Goal: Task Accomplishment & Management: Use online tool/utility

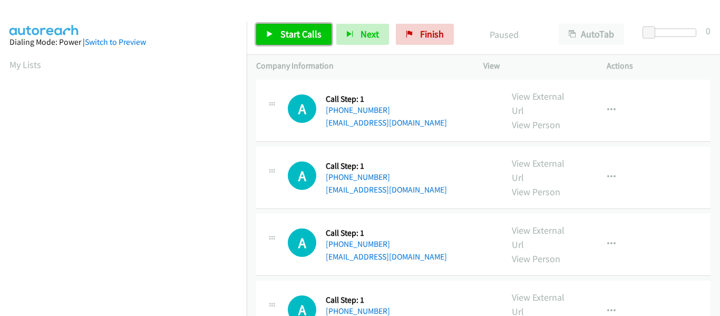
click at [266, 36] on link "Start Calls" at bounding box center [293, 34] width 75 height 21
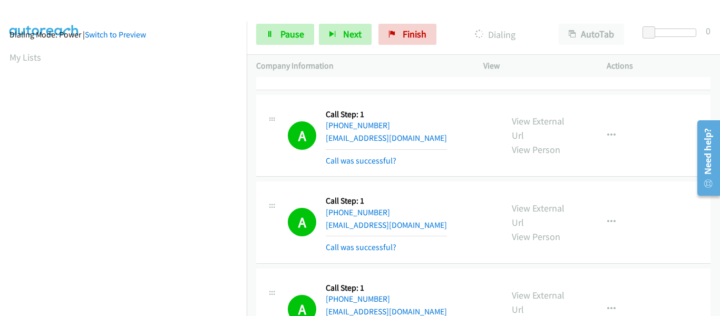
scroll to position [276, 0]
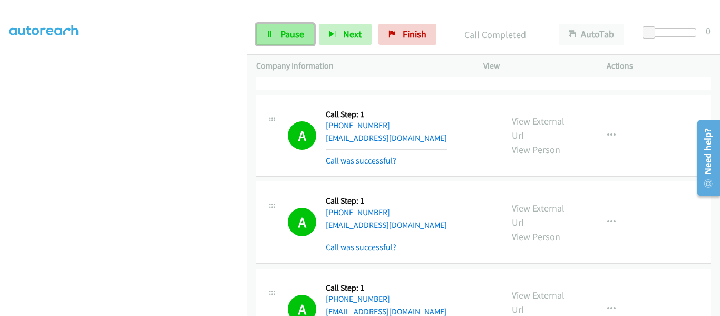
click at [279, 38] on link "Pause" at bounding box center [285, 34] width 58 height 21
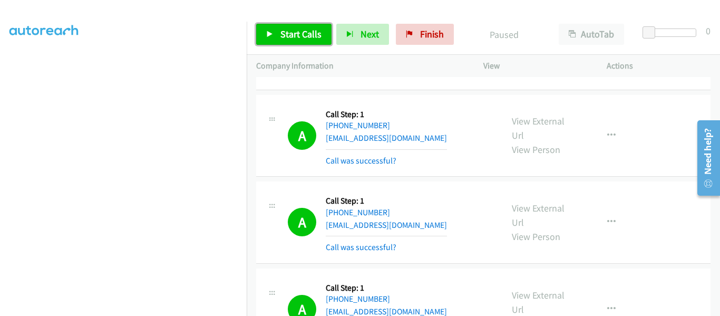
click at [269, 38] on link "Start Calls" at bounding box center [293, 34] width 75 height 21
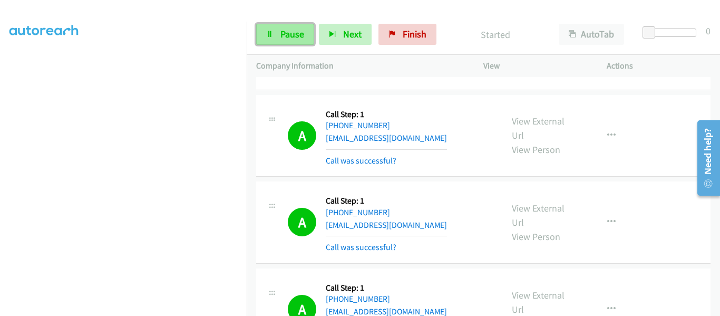
click at [278, 37] on link "Pause" at bounding box center [285, 34] width 58 height 21
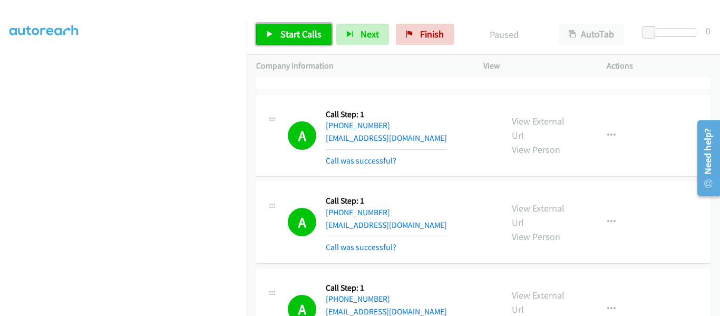
click at [269, 35] on icon at bounding box center [269, 34] width 7 height 7
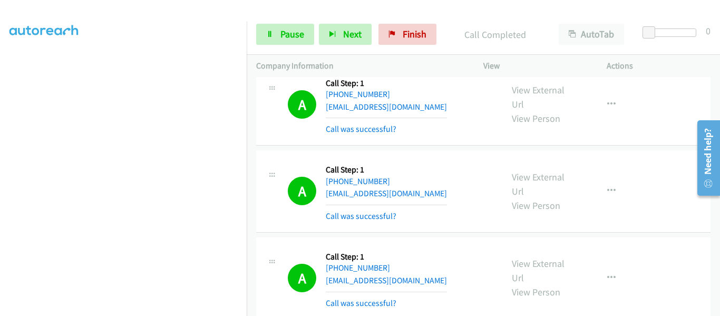
scroll to position [0, 0]
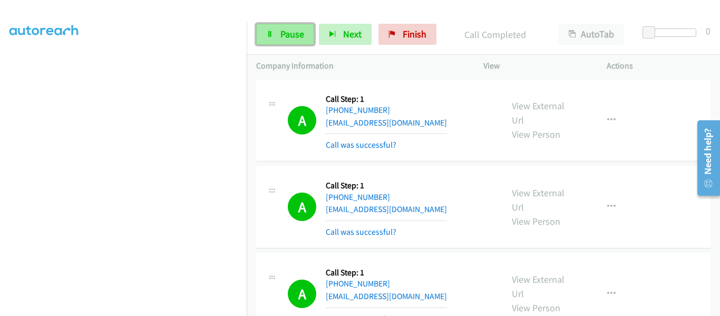
click at [283, 38] on span "Pause" at bounding box center [293, 34] width 24 height 12
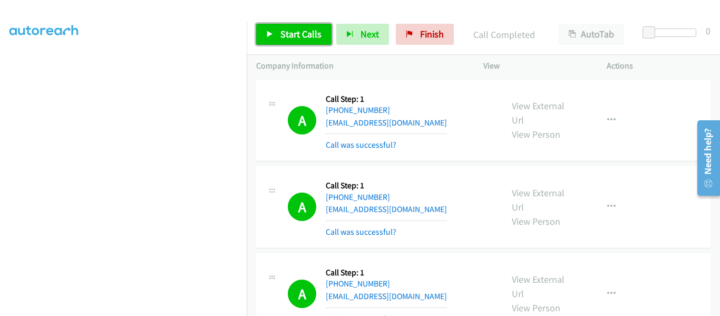
click at [273, 35] on icon at bounding box center [269, 34] width 7 height 7
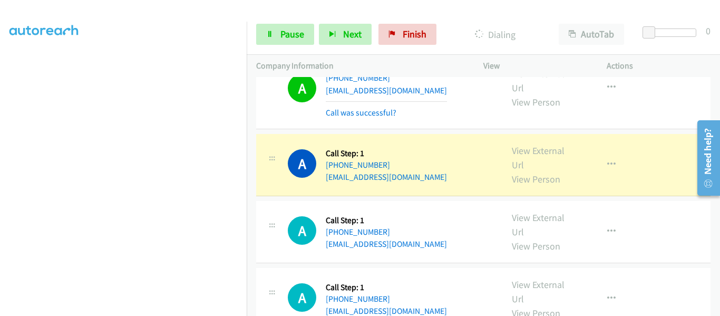
scroll to position [1951, 0]
click at [538, 145] on link "View External Url" at bounding box center [538, 158] width 53 height 26
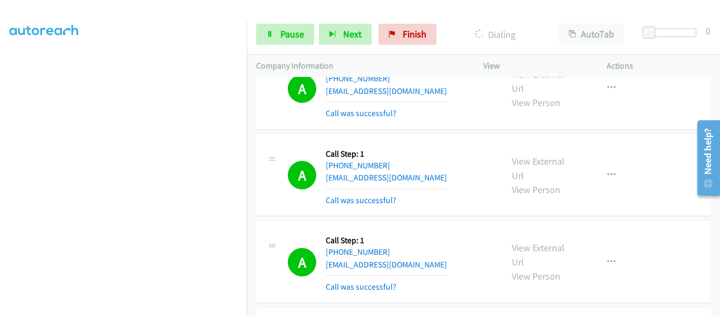
scroll to position [276, 0]
click at [273, 31] on icon at bounding box center [269, 34] width 7 height 7
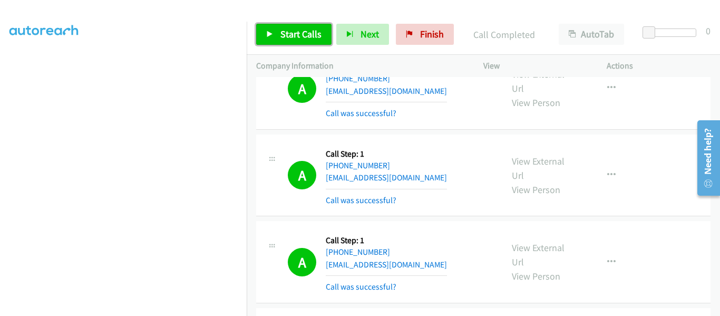
click at [274, 36] on link "Start Calls" at bounding box center [293, 34] width 75 height 21
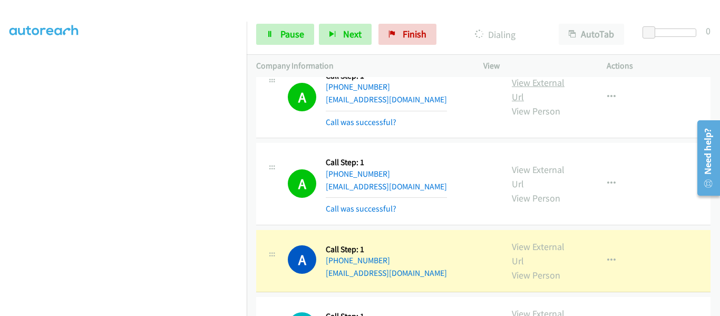
scroll to position [3005, 0]
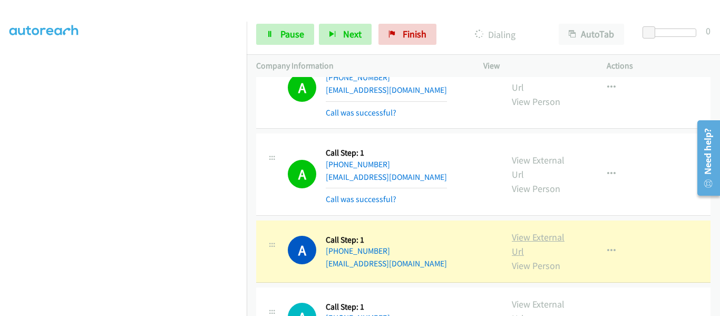
click at [539, 231] on link "View External Url" at bounding box center [538, 244] width 53 height 26
click at [287, 33] on span "Pause" at bounding box center [293, 34] width 24 height 12
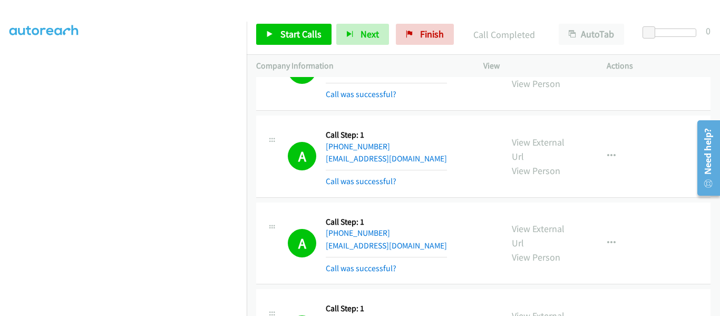
scroll to position [2847, 0]
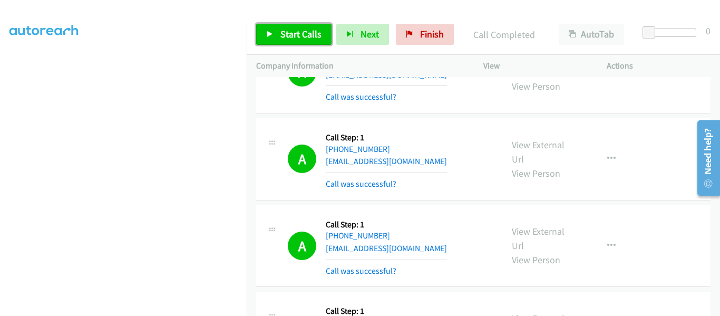
click at [273, 32] on icon at bounding box center [269, 34] width 7 height 7
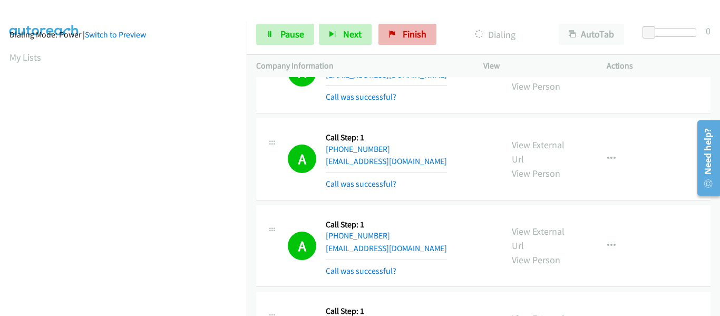
scroll to position [276, 0]
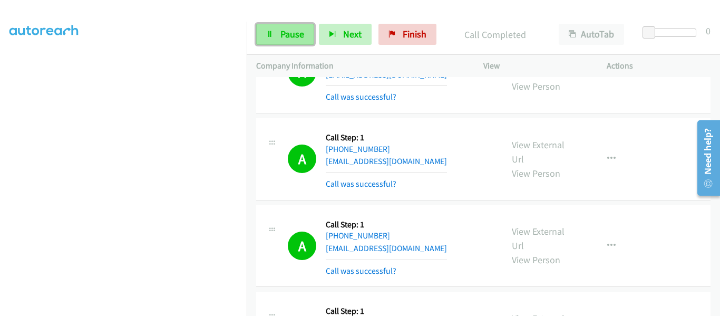
click at [285, 38] on span "Pause" at bounding box center [293, 34] width 24 height 12
